Goal: Navigation & Orientation: Understand site structure

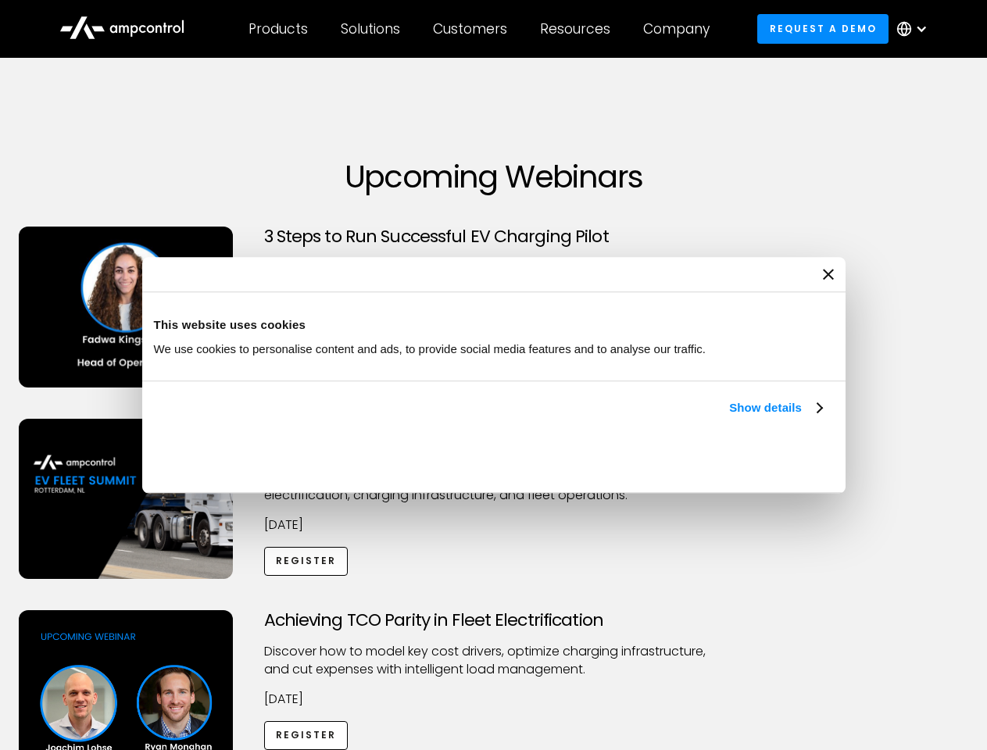
click at [729, 417] on link "Show details" at bounding box center [775, 408] width 92 height 19
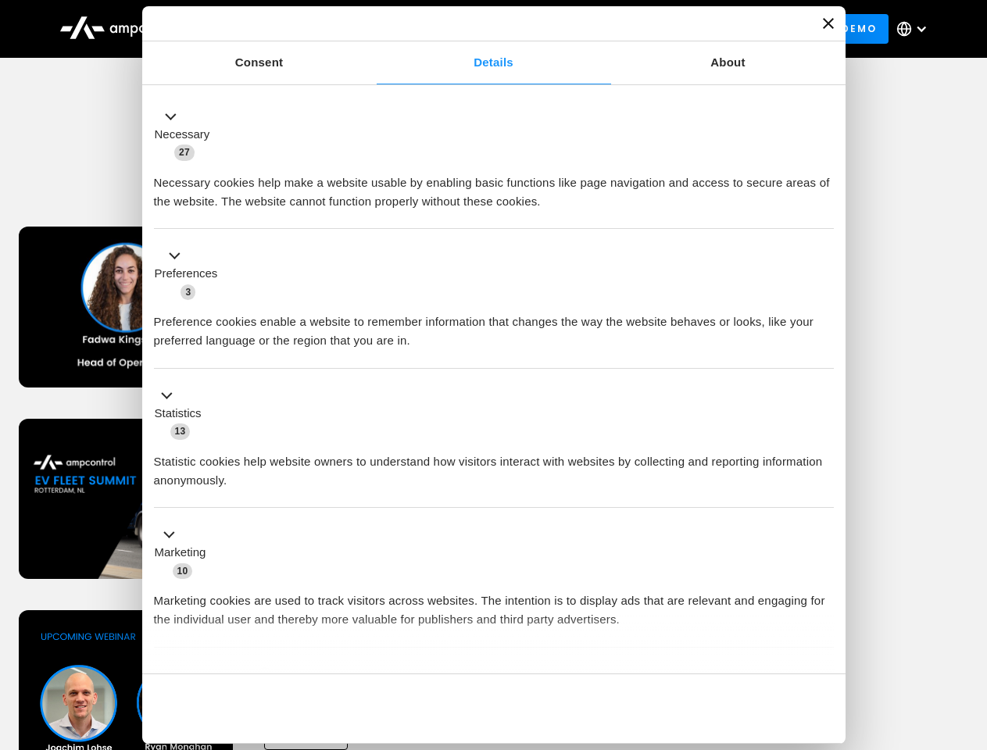
click at [824, 211] on div "Necessary cookies help make a website usable by enabling basic functions like p…" at bounding box center [494, 186] width 680 height 49
click at [970, 630] on div "Achieving TCO Parity in Fleet Electrification Discover how to model key cost dr…" at bounding box center [494, 732] width 982 height 245
click at [481, 29] on div "Customers" at bounding box center [470, 28] width 74 height 17
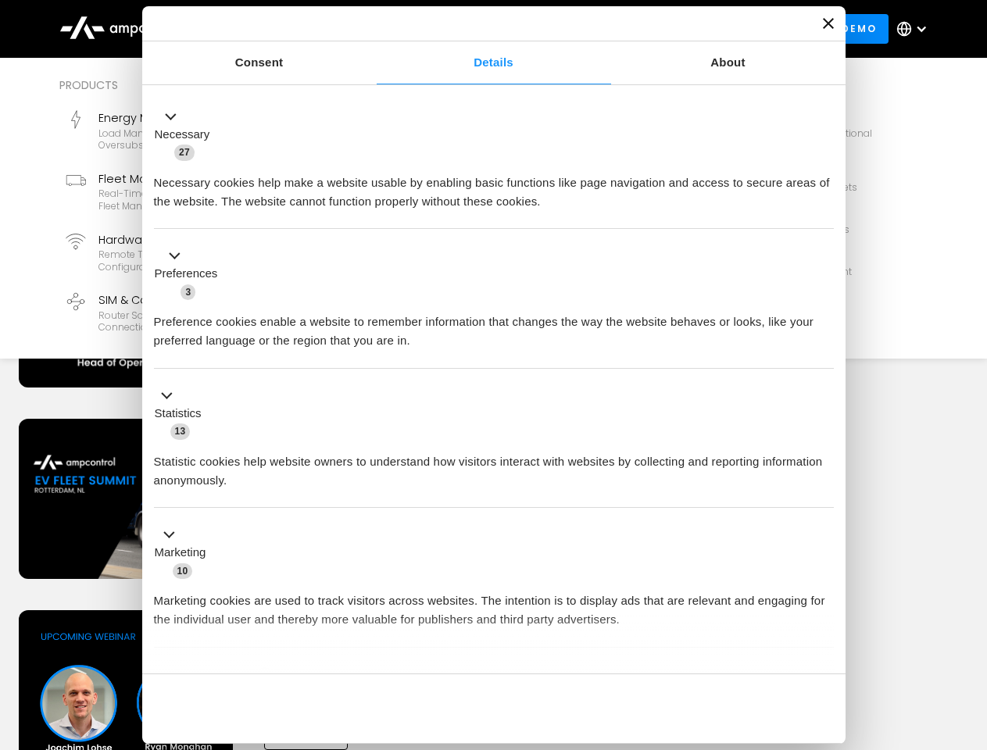
click at [277, 29] on div "Products" at bounding box center [278, 28] width 59 height 17
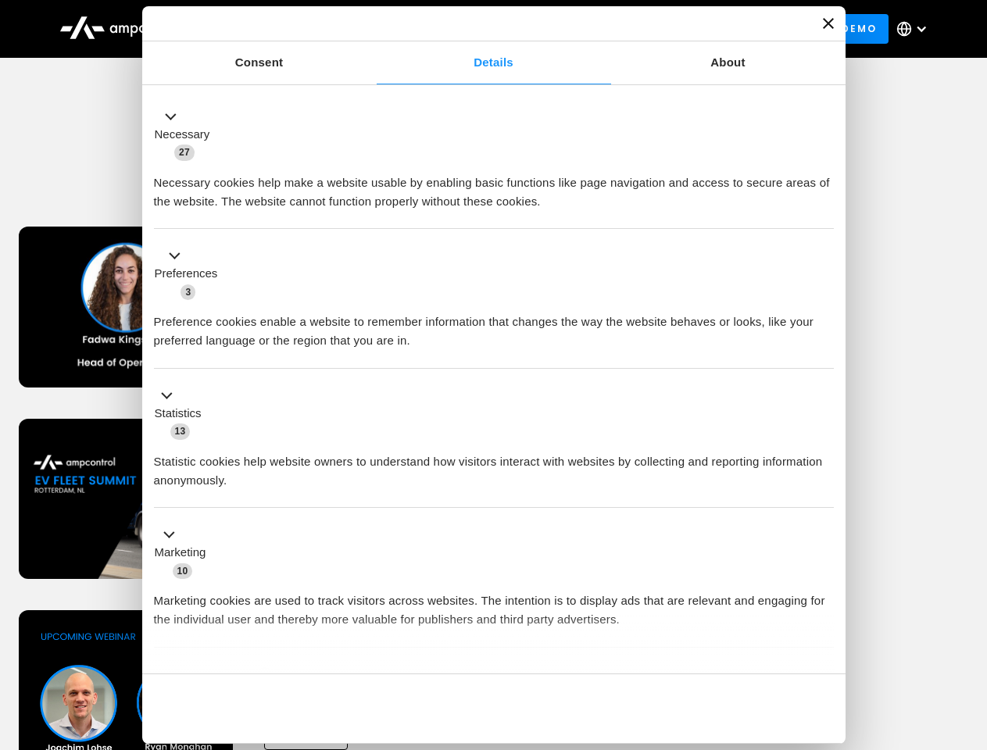
click at [371, 29] on div "Solutions" at bounding box center [370, 28] width 59 height 17
click at [473, 29] on div "Customers" at bounding box center [470, 28] width 74 height 17
click at [578, 29] on div "Resources" at bounding box center [575, 28] width 70 height 17
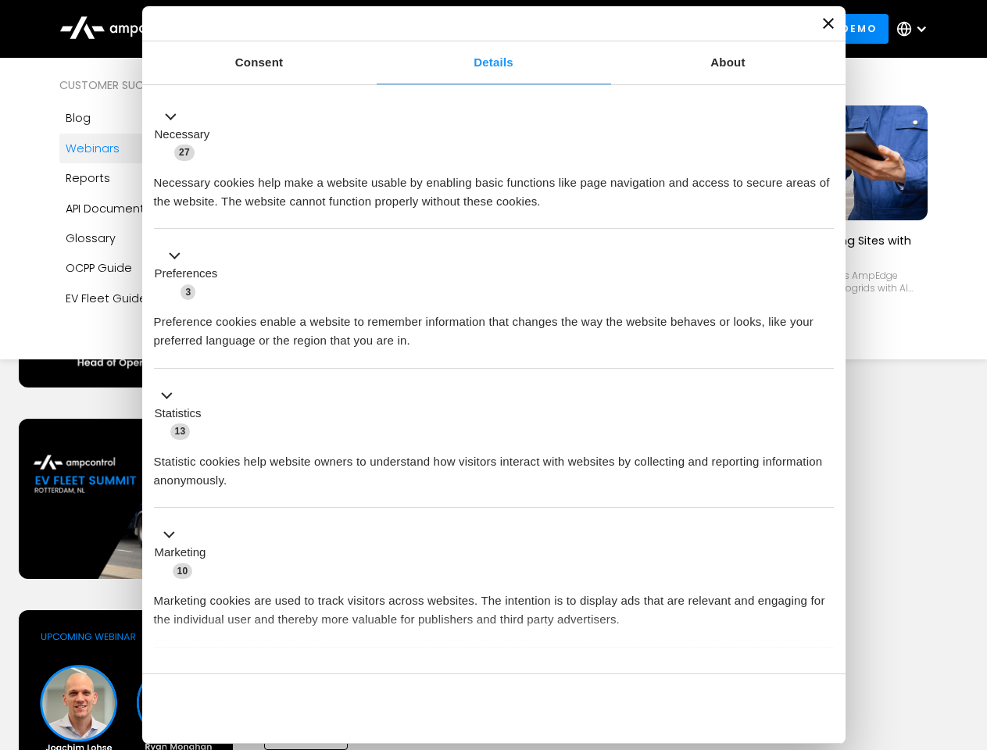
click at [682, 29] on div "Company" at bounding box center [676, 28] width 66 height 17
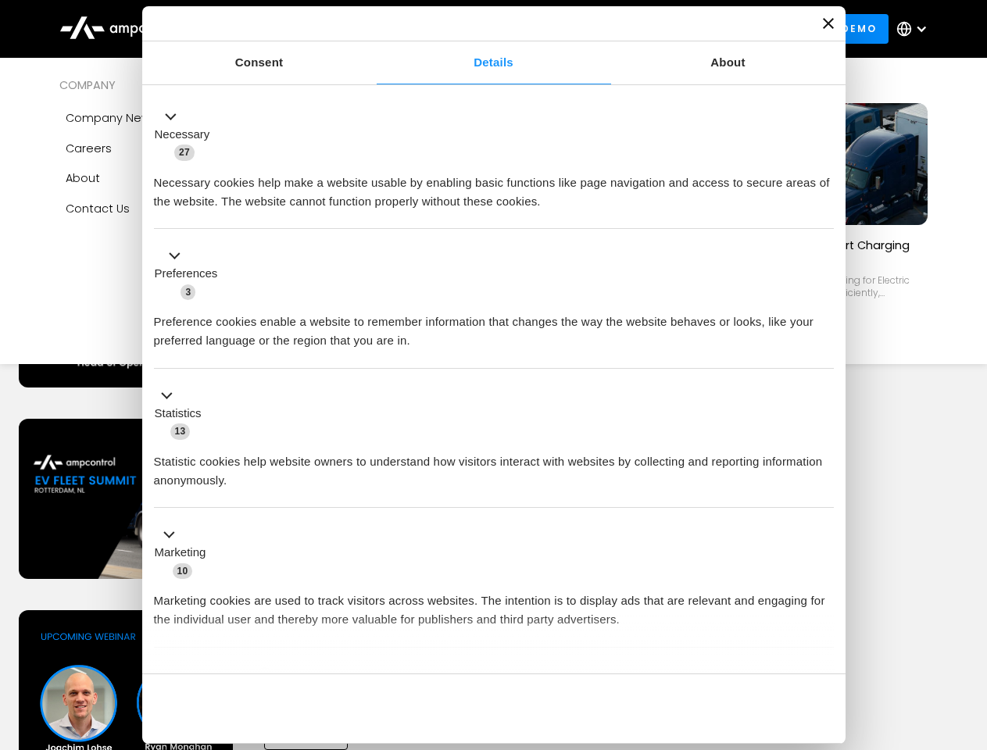
click at [916, 29] on div at bounding box center [921, 29] width 13 height 13
